Goal: Transaction & Acquisition: Purchase product/service

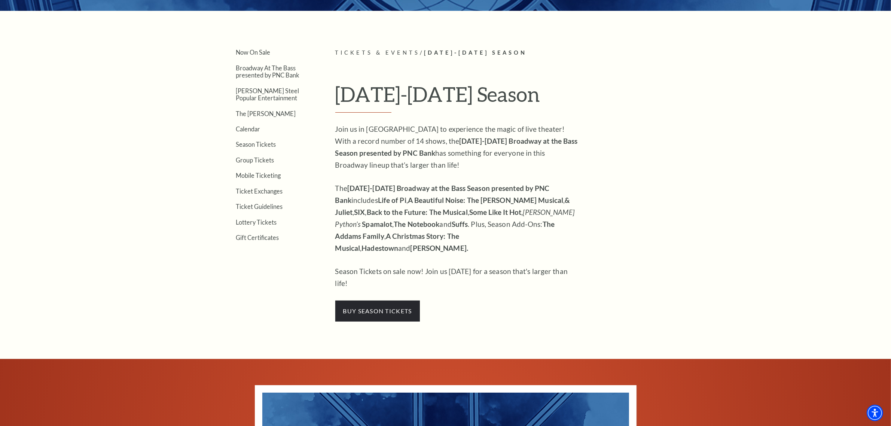
scroll to position [205, 0]
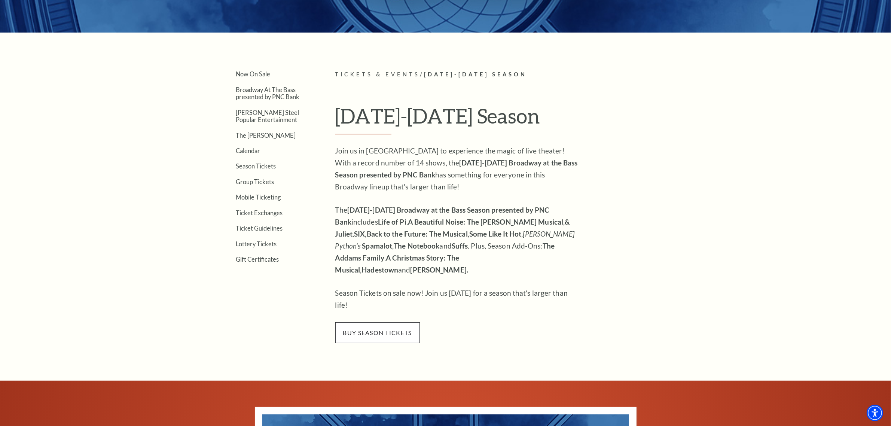
click at [379, 322] on span "buy season tickets" at bounding box center [377, 332] width 85 height 21
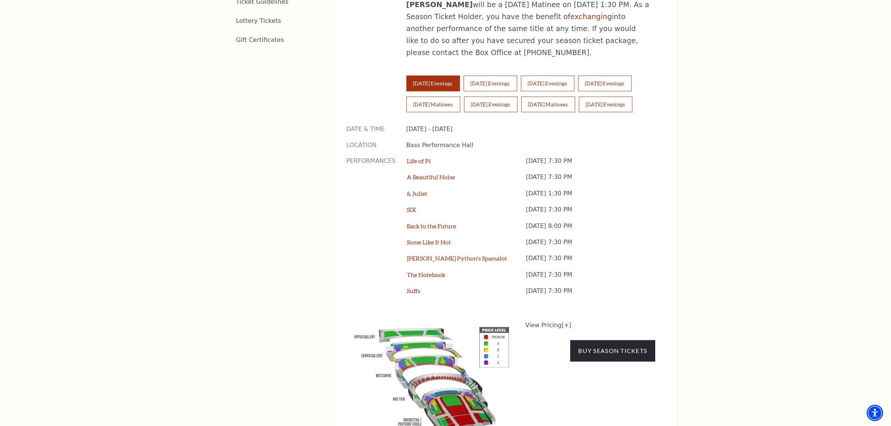
scroll to position [561, 0]
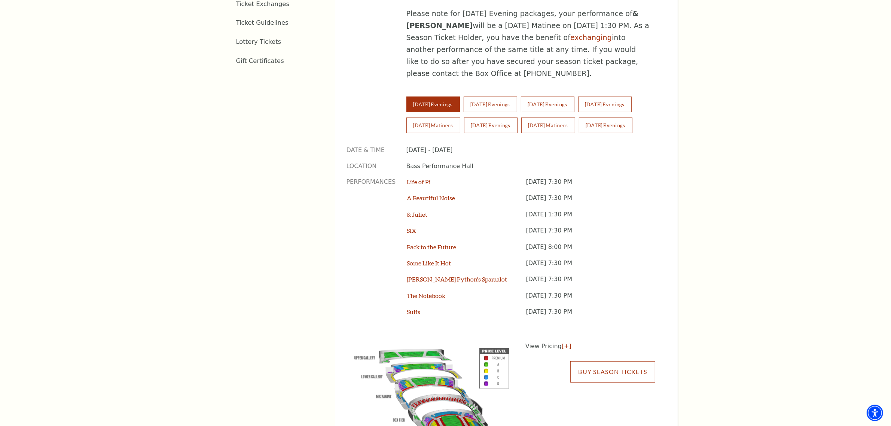
click at [589, 361] on link "Buy Season Tickets" at bounding box center [612, 371] width 85 height 21
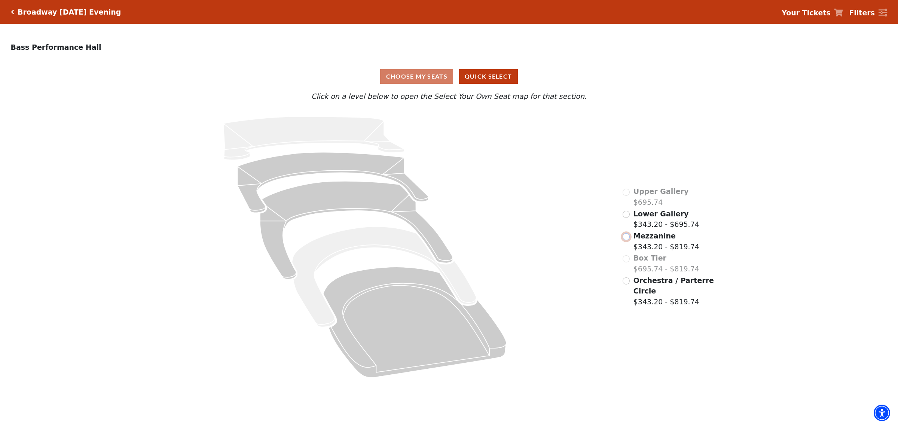
click at [628, 237] on input "Mezzanine$343.20 - $819.74\a" at bounding box center [626, 236] width 7 height 7
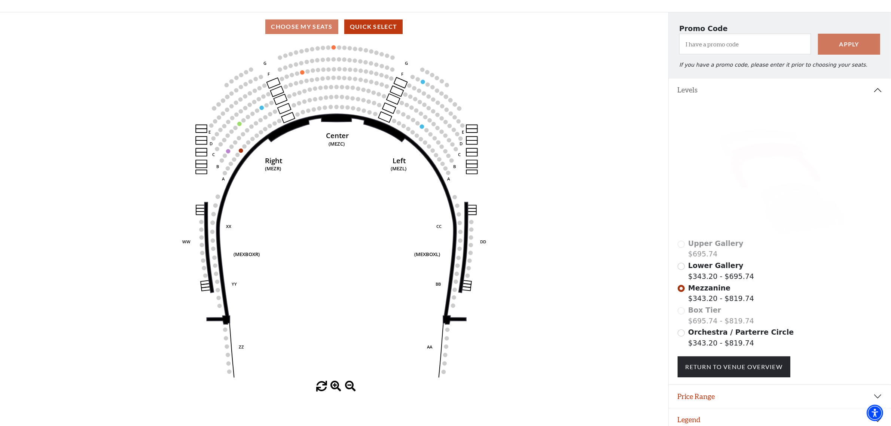
scroll to position [59, 0]
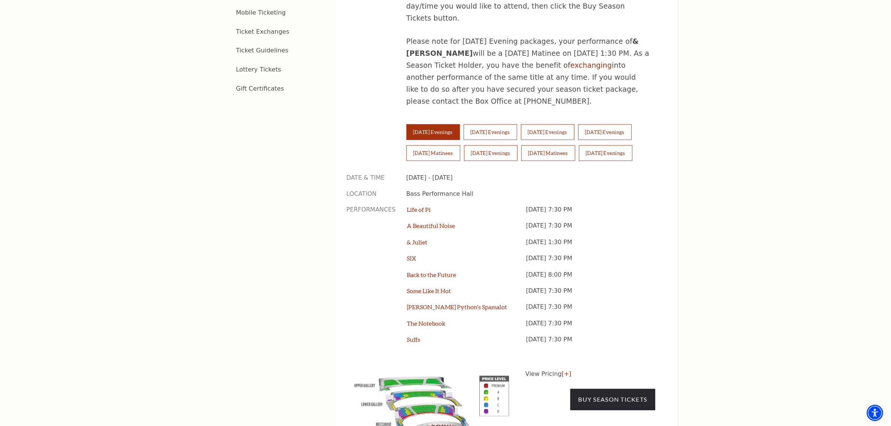
scroll to position [561, 0]
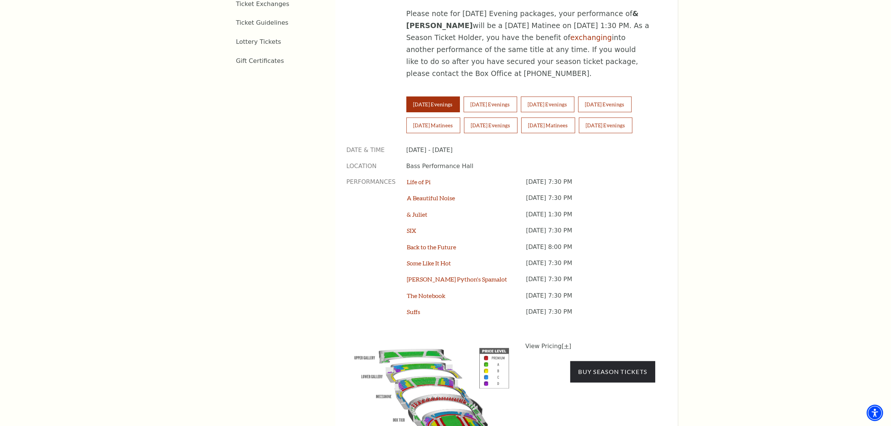
click at [564, 342] on link "[+]" at bounding box center [567, 345] width 10 height 7
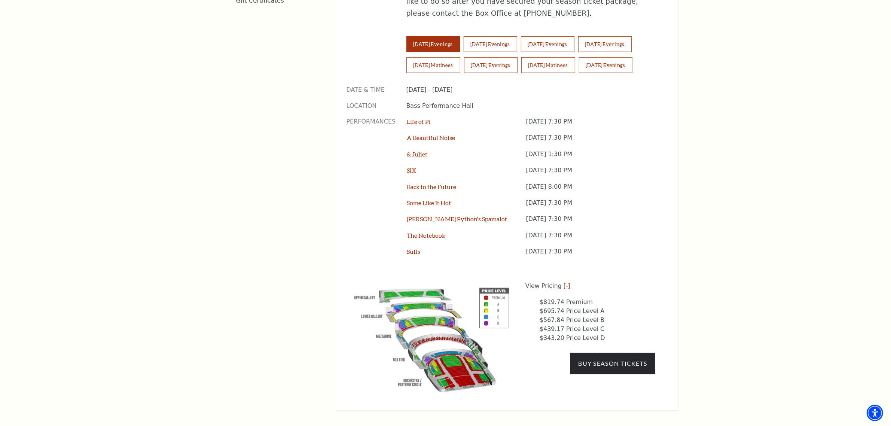
scroll to position [623, 0]
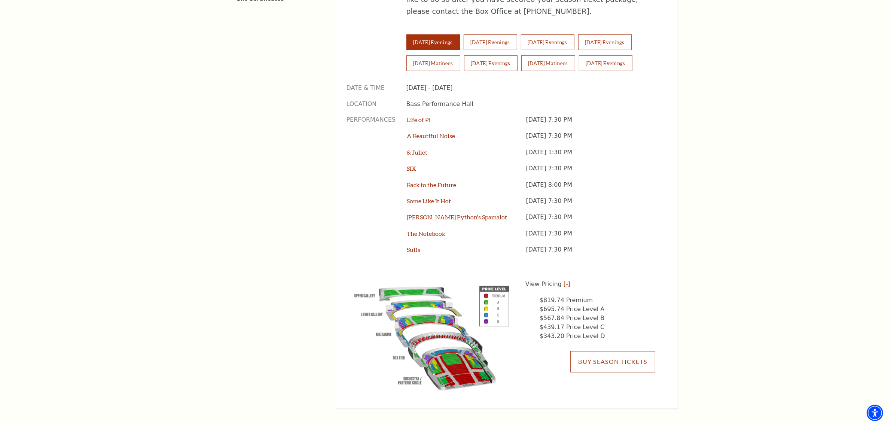
click at [598, 351] on link "Buy Season Tickets" at bounding box center [612, 361] width 85 height 21
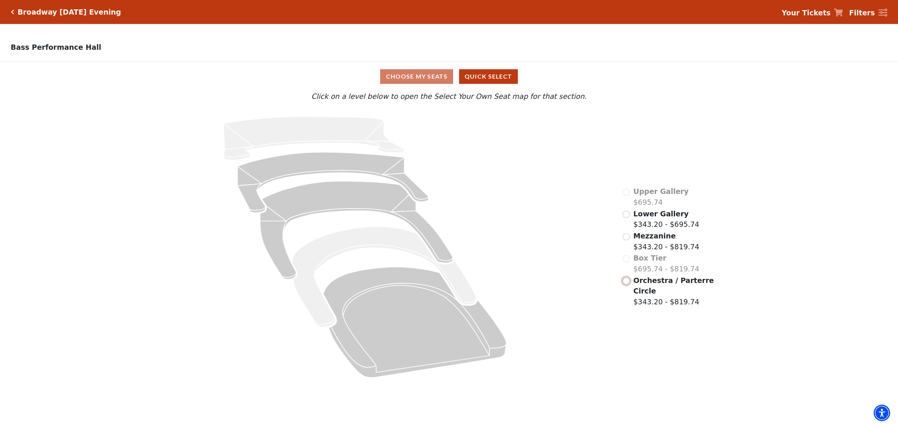
click at [626, 283] on input "Orchestra / Parterre Circle$343.20 - $819.74\a" at bounding box center [626, 280] width 7 height 7
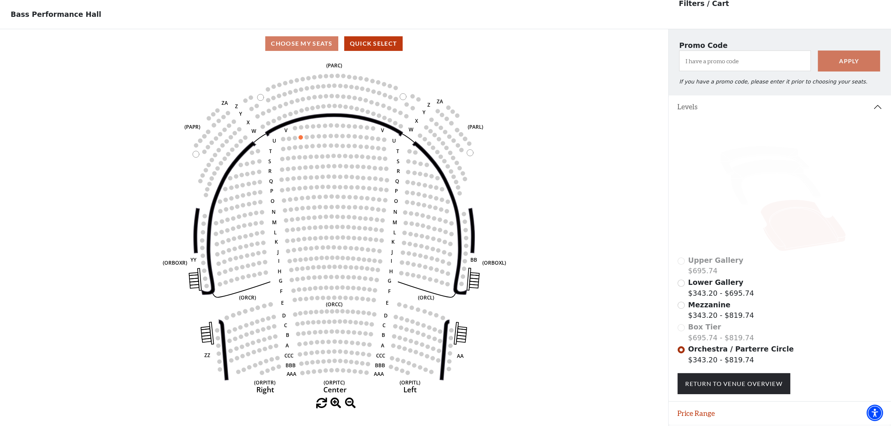
scroll to position [34, 0]
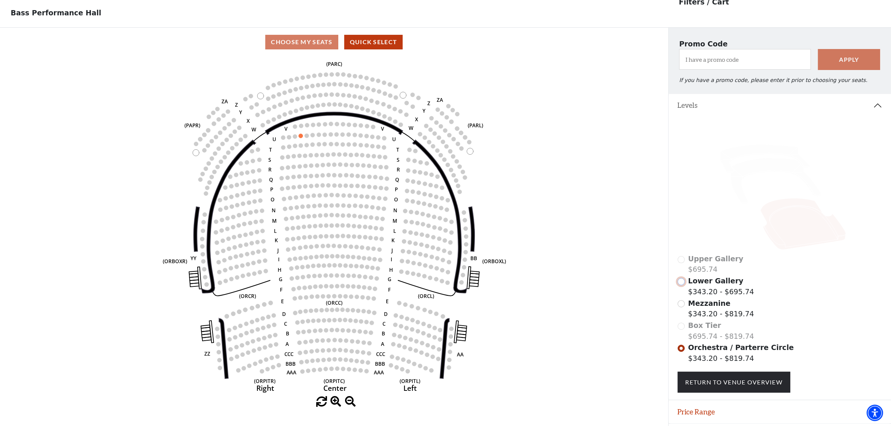
click at [681, 284] on input "Lower Gallery$343.20 - $695.74\a" at bounding box center [681, 281] width 7 height 7
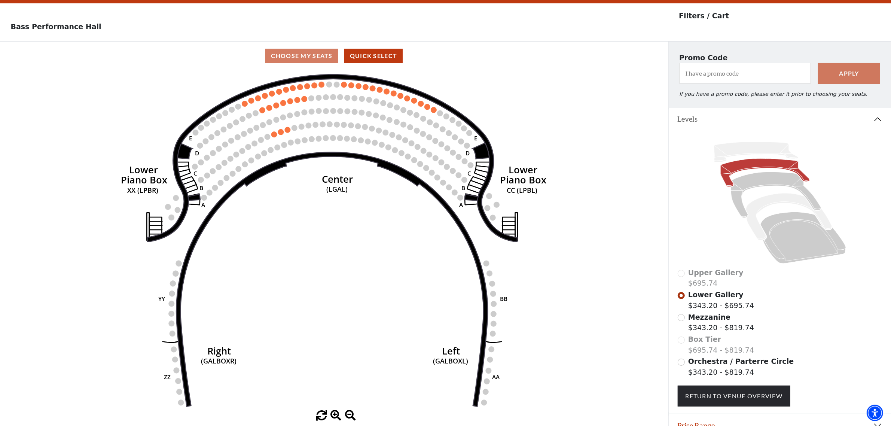
scroll to position [0, 0]
